Goal: Check status: Check status

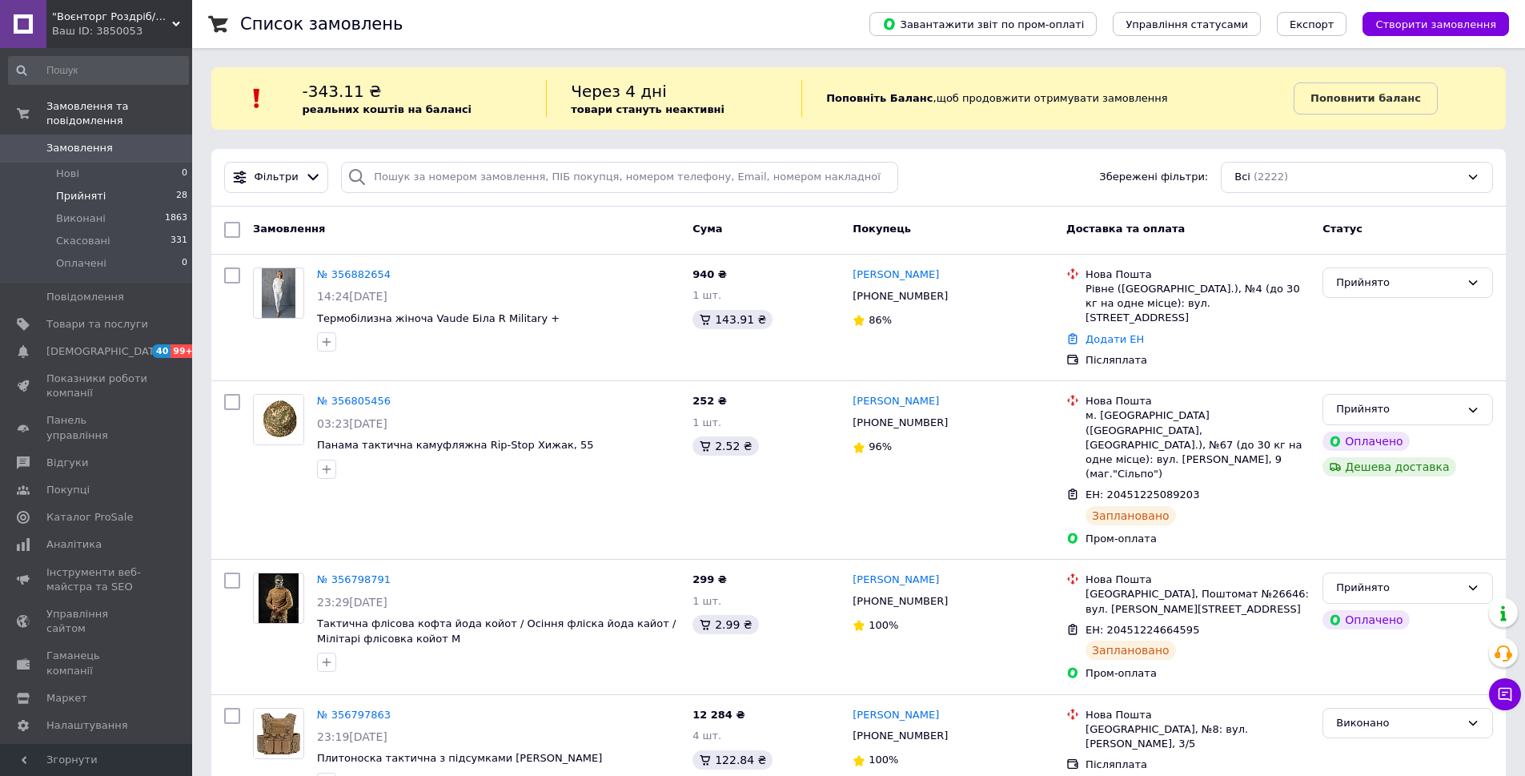
click at [74, 189] on span "Прийняті" at bounding box center [81, 196] width 50 height 14
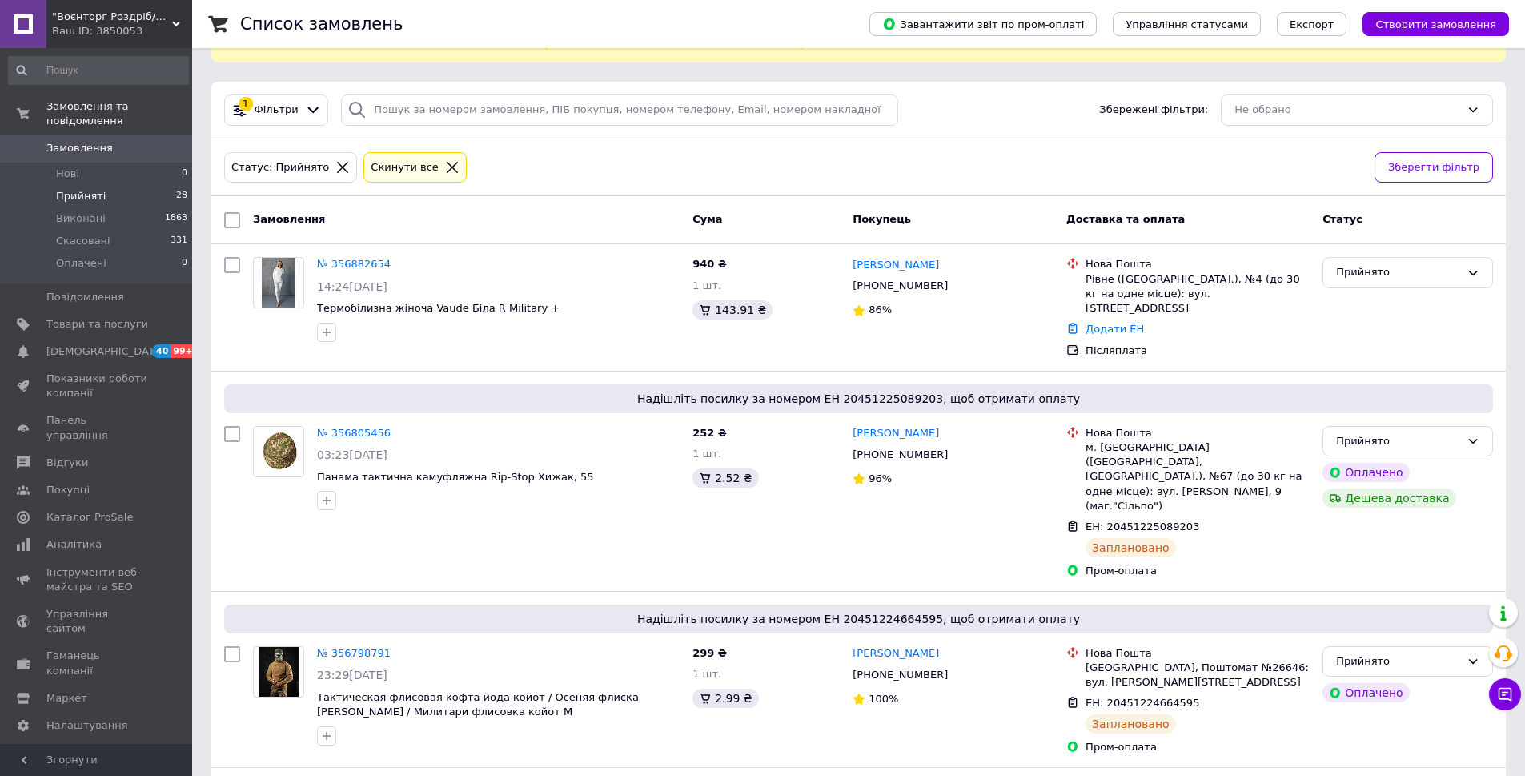
scroll to position [6, 0]
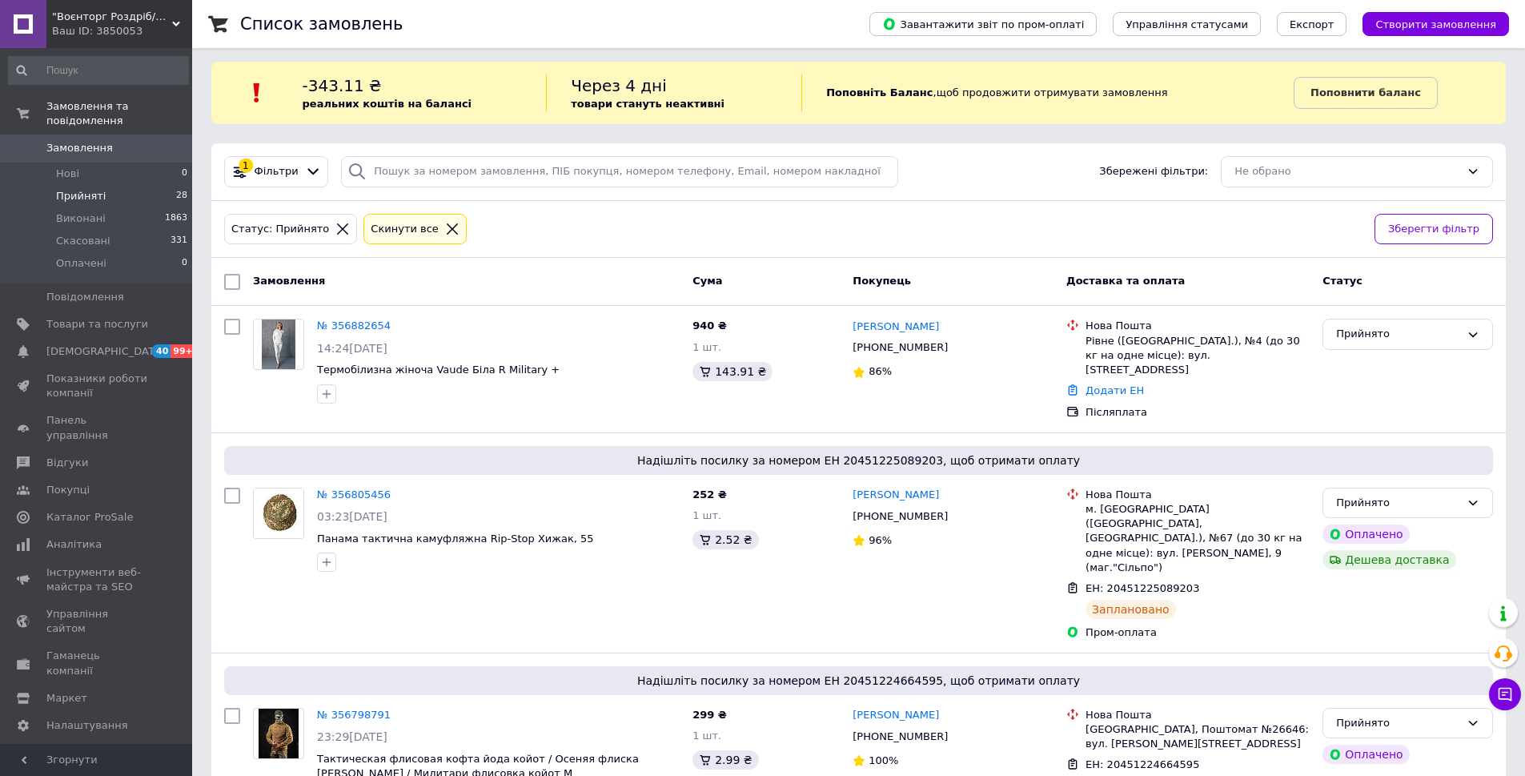
click at [335, 323] on link "№ 356882654" at bounding box center [354, 325] width 74 height 12
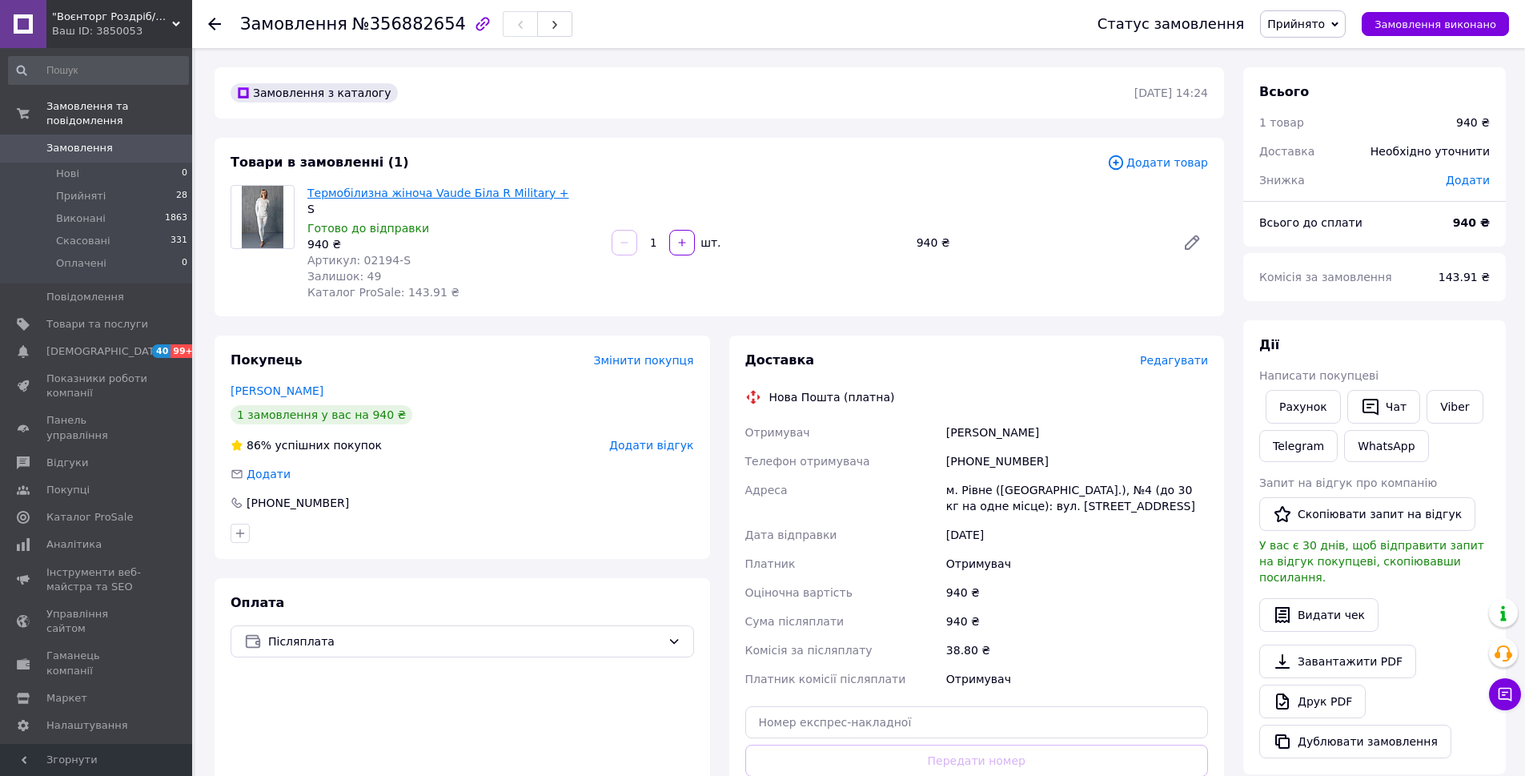
click at [400, 190] on link "Термобілизна жіноча Vaude Біла R Military +" at bounding box center [437, 192] width 261 height 13
click at [86, 189] on li "Прийняті 28" at bounding box center [98, 196] width 197 height 22
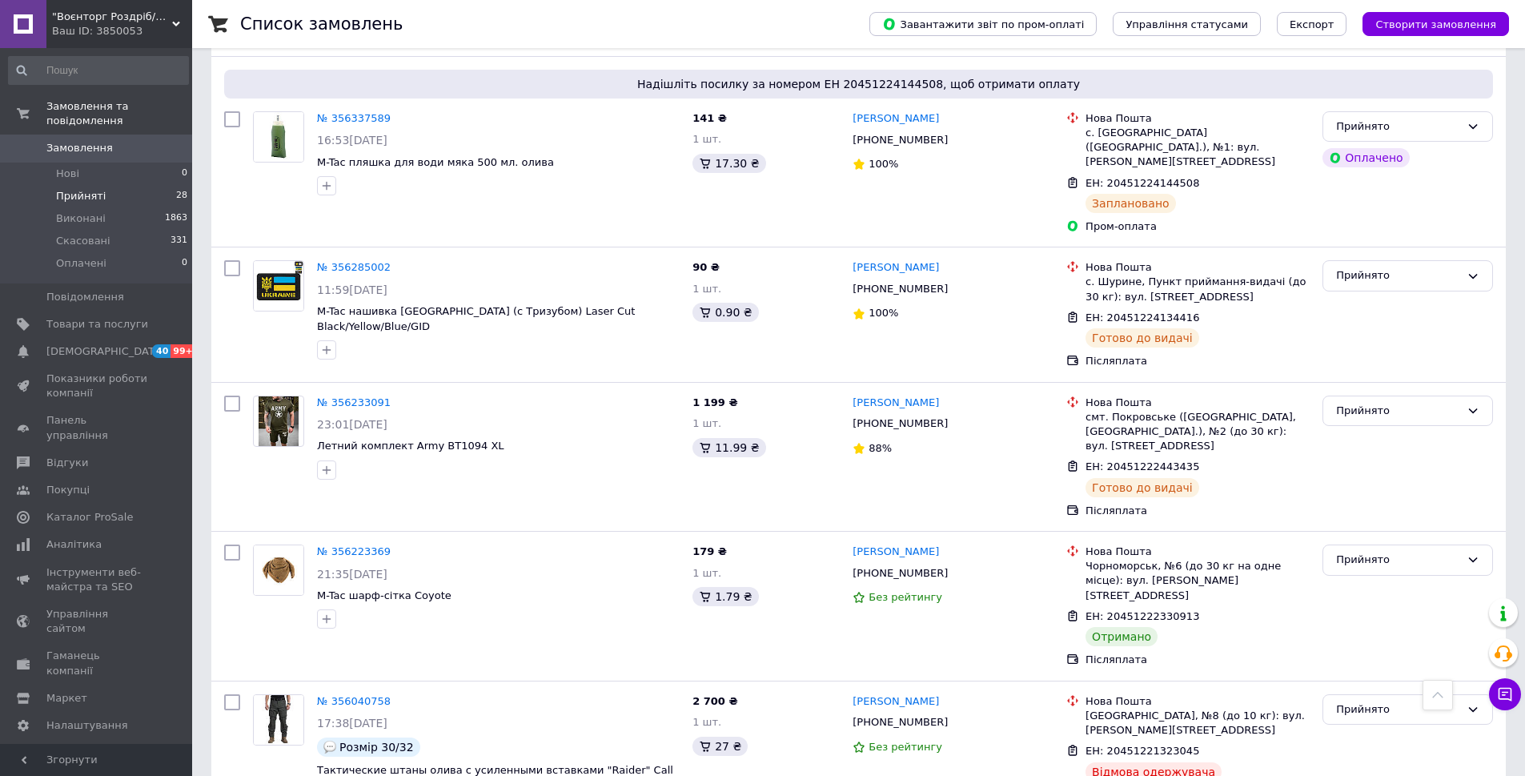
scroll to position [3847, 0]
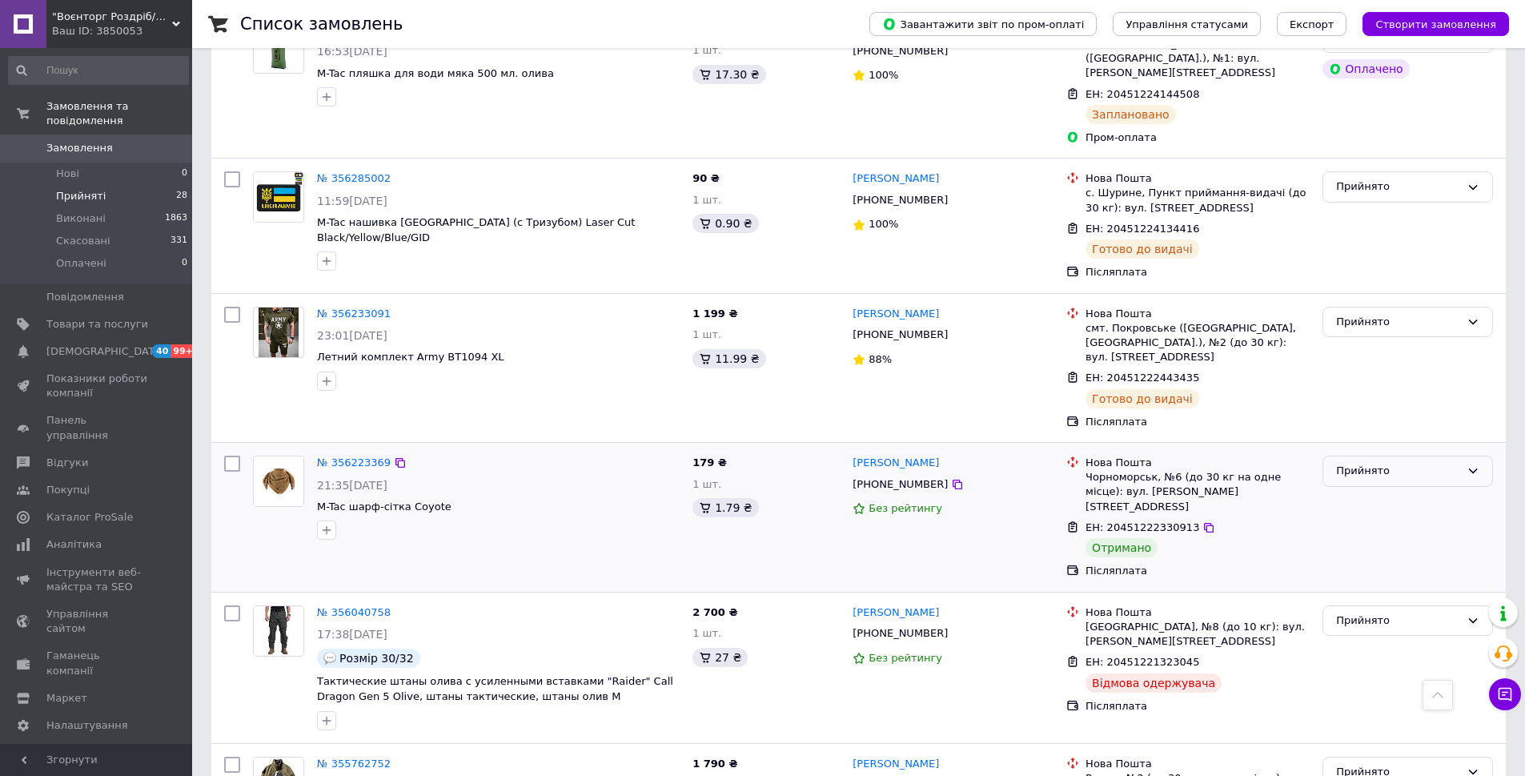
drag, startPoint x: 1375, startPoint y: 175, endPoint x: 1371, endPoint y: 182, distance: 8.2
click at [1374, 463] on div "Прийнято" at bounding box center [1398, 471] width 124 height 17
click at [1358, 490] on li "Виконано" at bounding box center [1407, 505] width 169 height 30
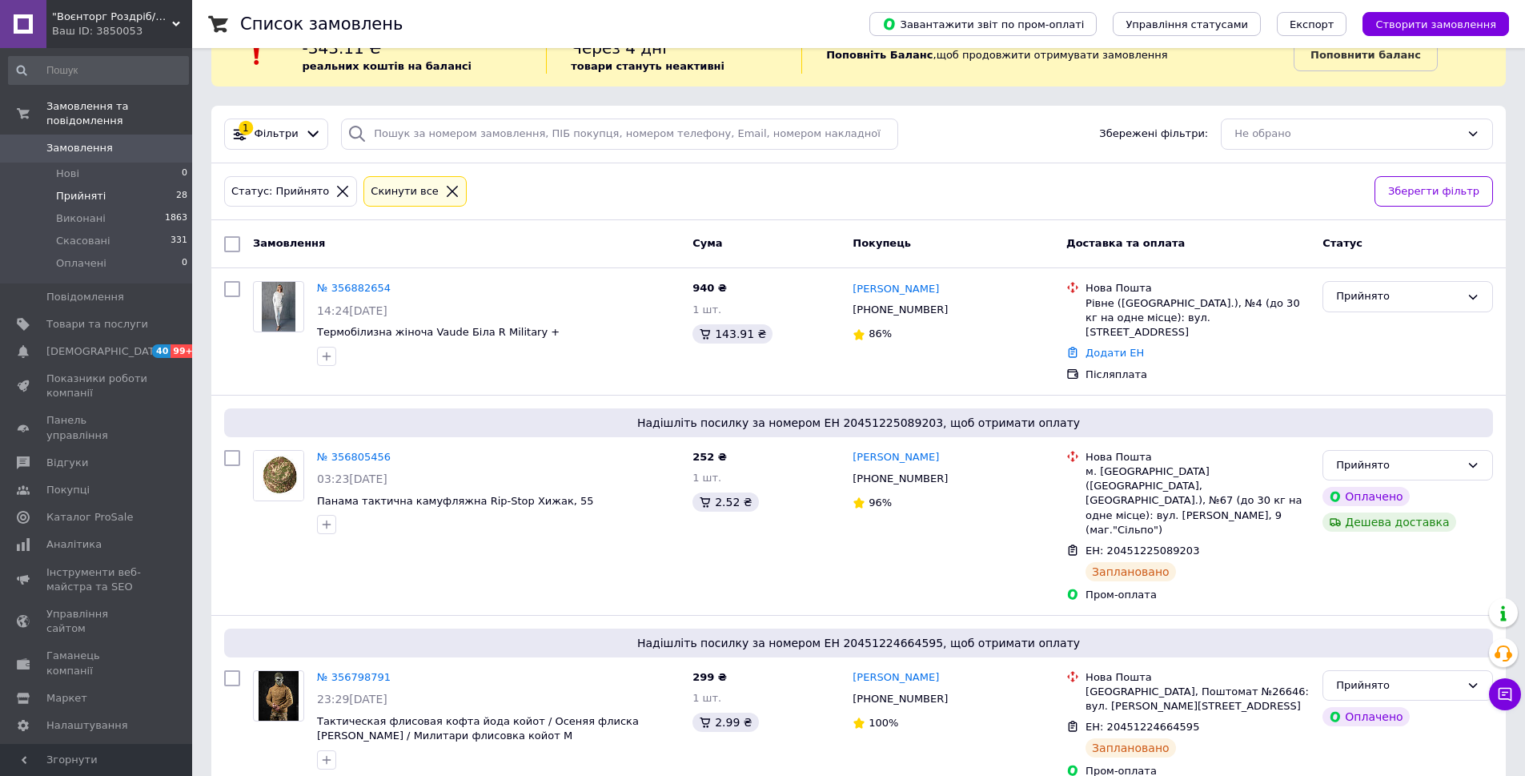
scroll to position [0, 0]
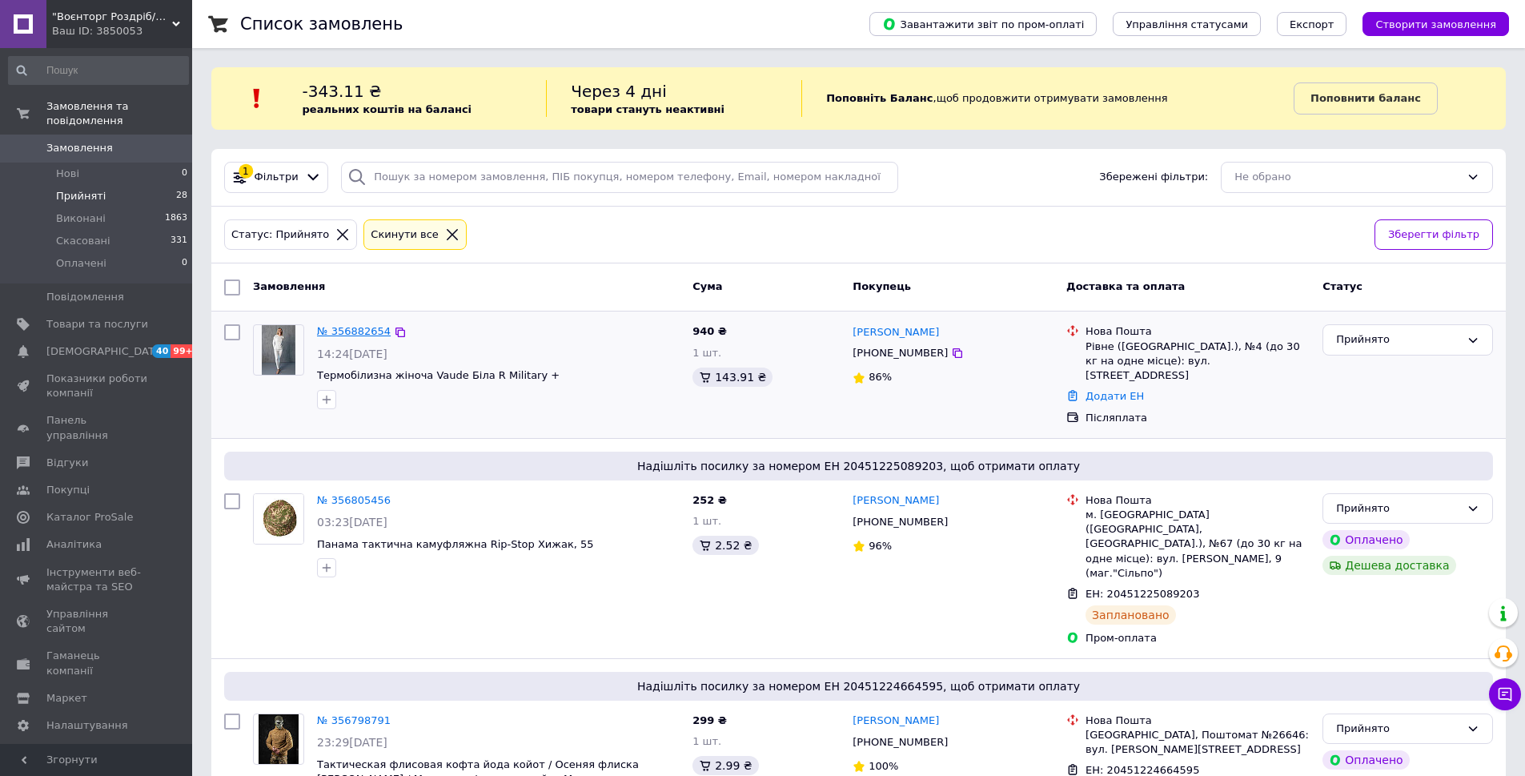
click at [356, 330] on link "№ 356882654" at bounding box center [354, 331] width 74 height 12
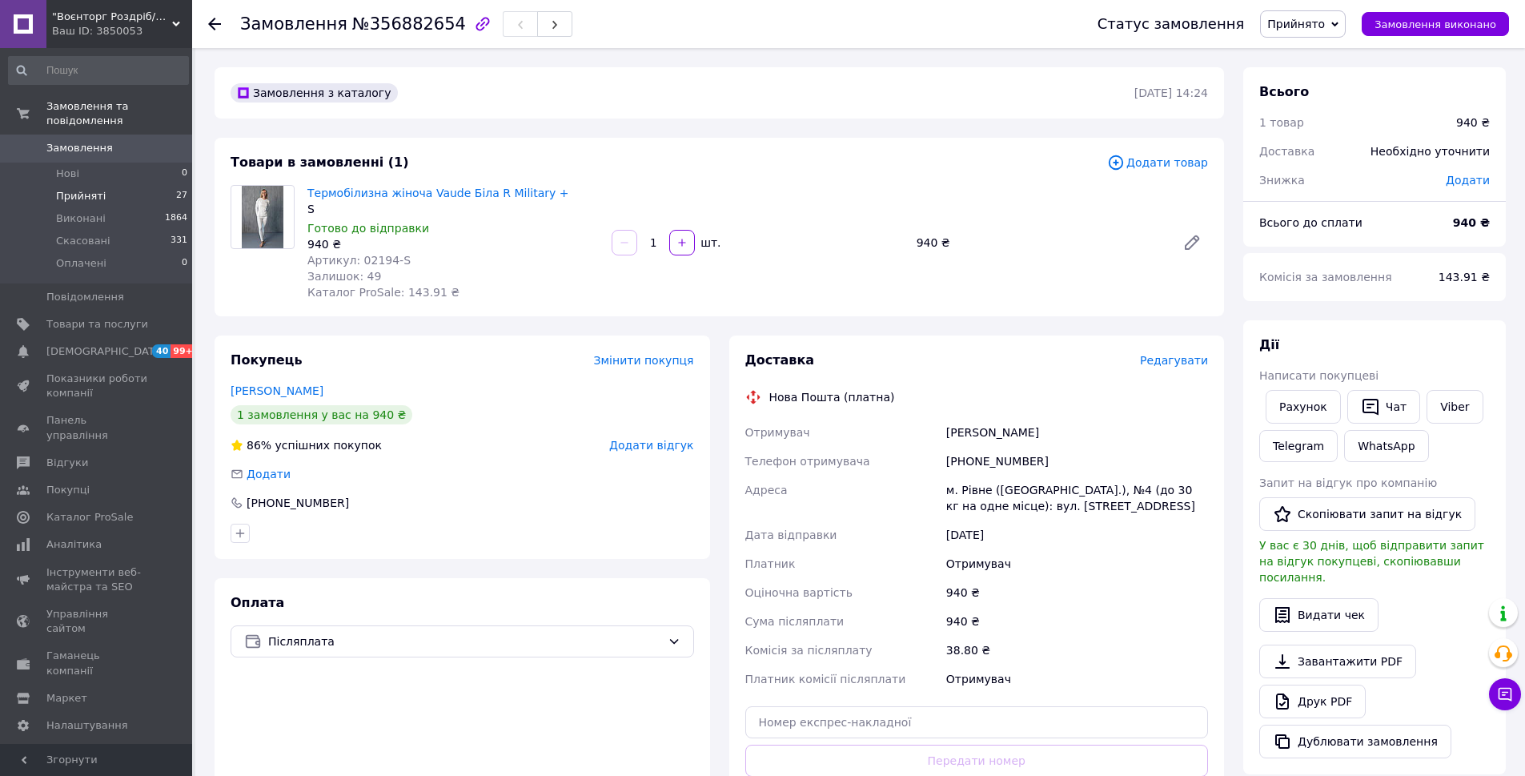
click at [84, 189] on span "Прийняті" at bounding box center [81, 196] width 50 height 14
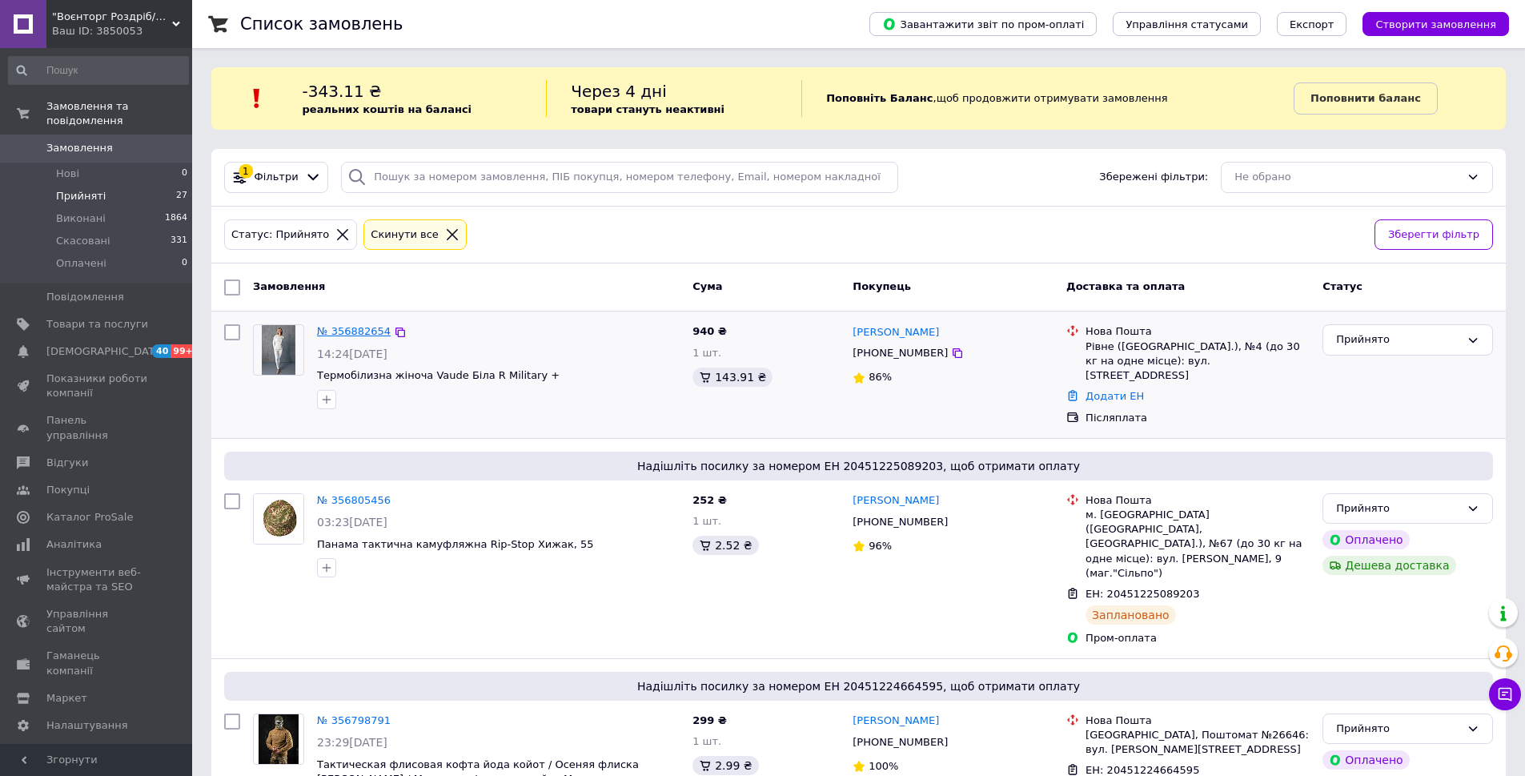
click at [355, 336] on link "№ 356882654" at bounding box center [354, 331] width 74 height 12
